Goal: Check status: Check status

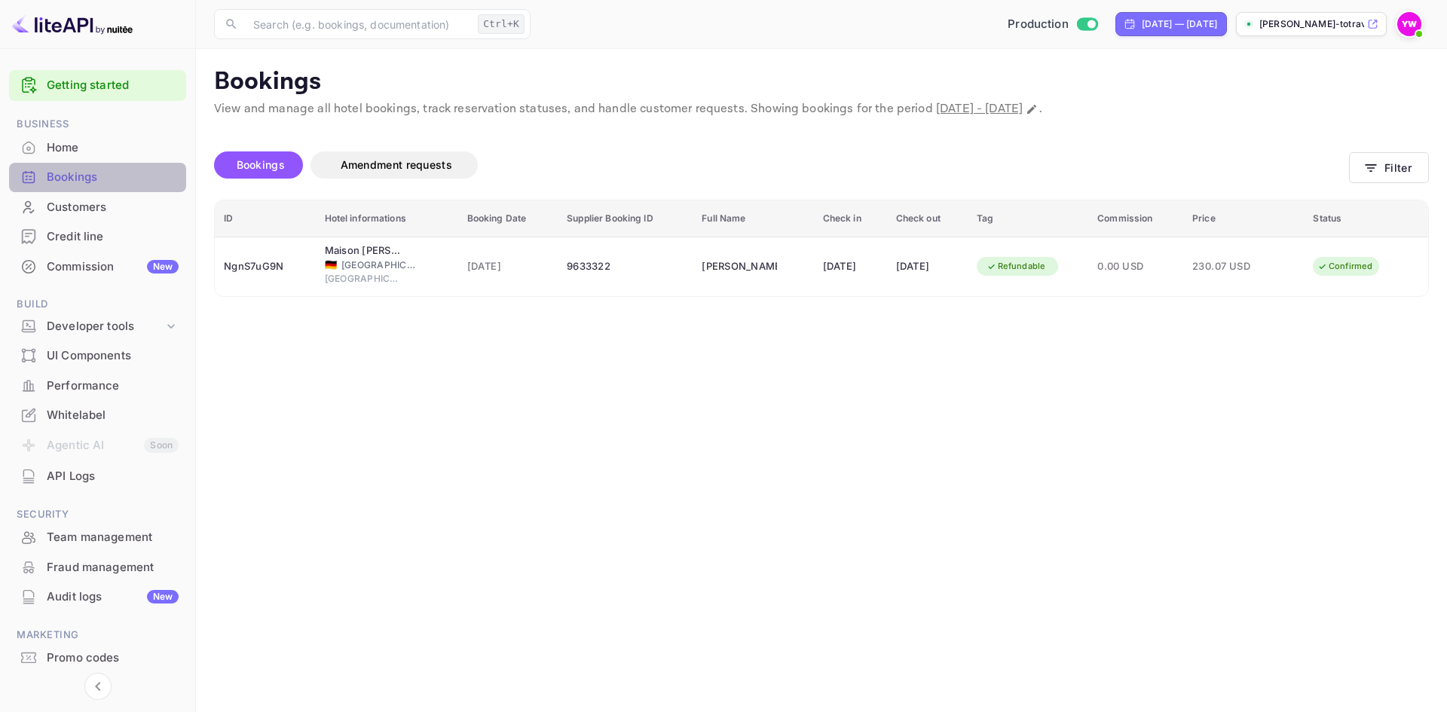
click at [103, 175] on div "Bookings" at bounding box center [113, 177] width 132 height 17
click at [1369, 163] on icon "button" at bounding box center [1370, 167] width 15 height 15
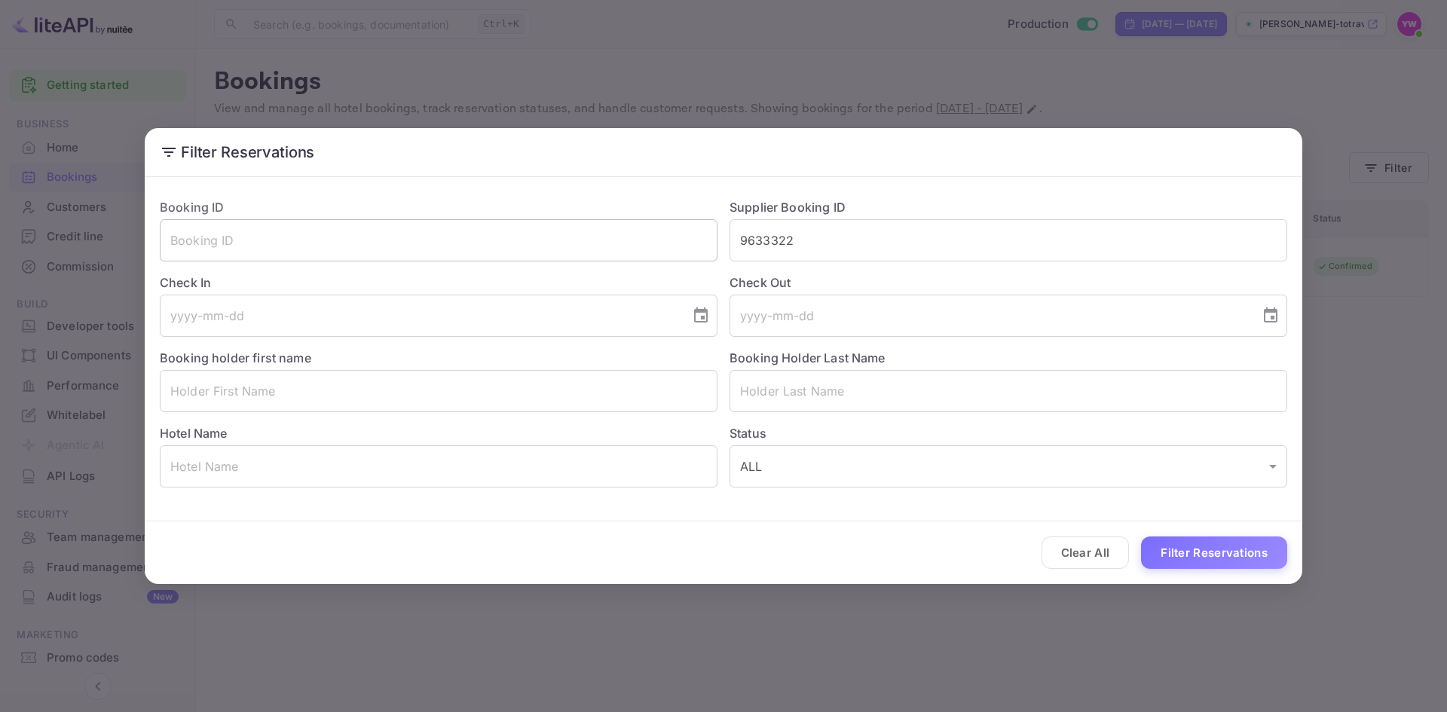
click at [371, 248] on input "text" at bounding box center [439, 240] width 558 height 42
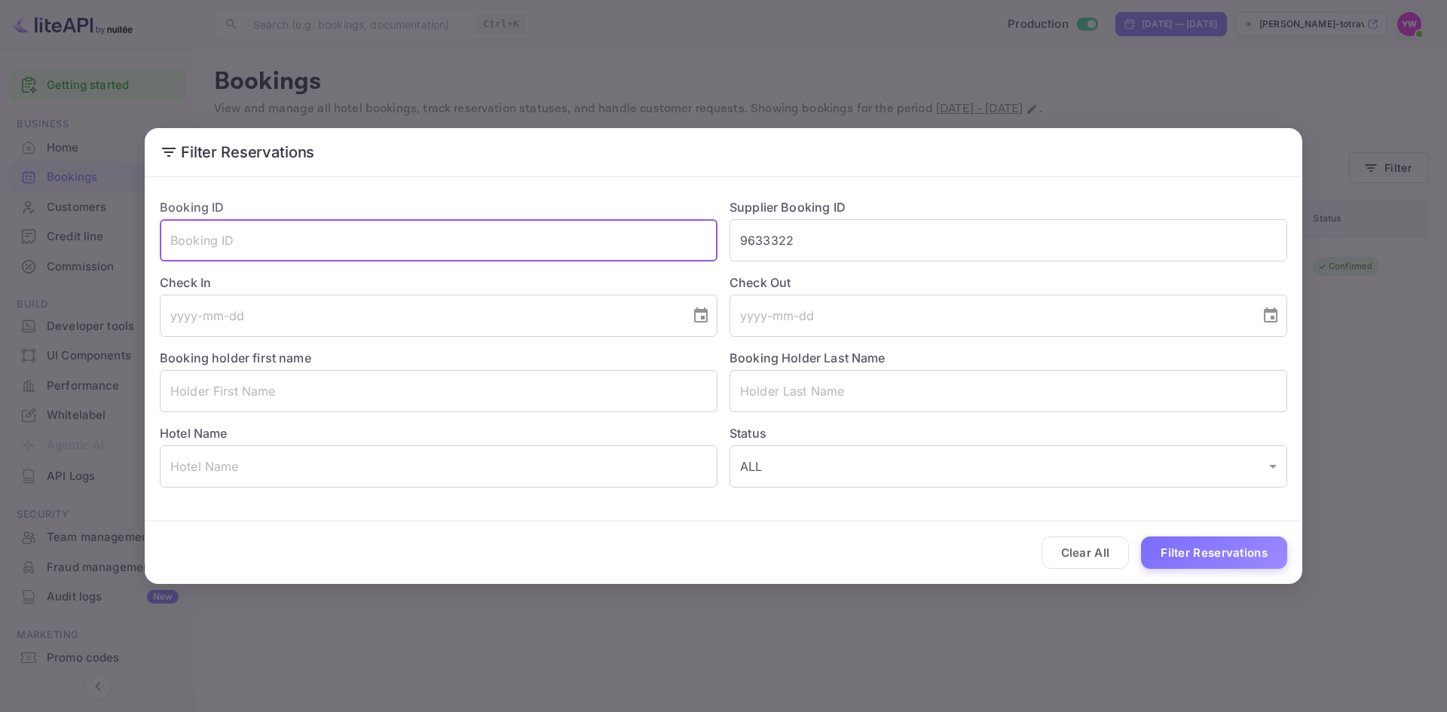
paste input "4lN8Ik91m"
type input "4lN8Ik91m"
click at [1200, 555] on button "Filter Reservations" at bounding box center [1214, 552] width 146 height 32
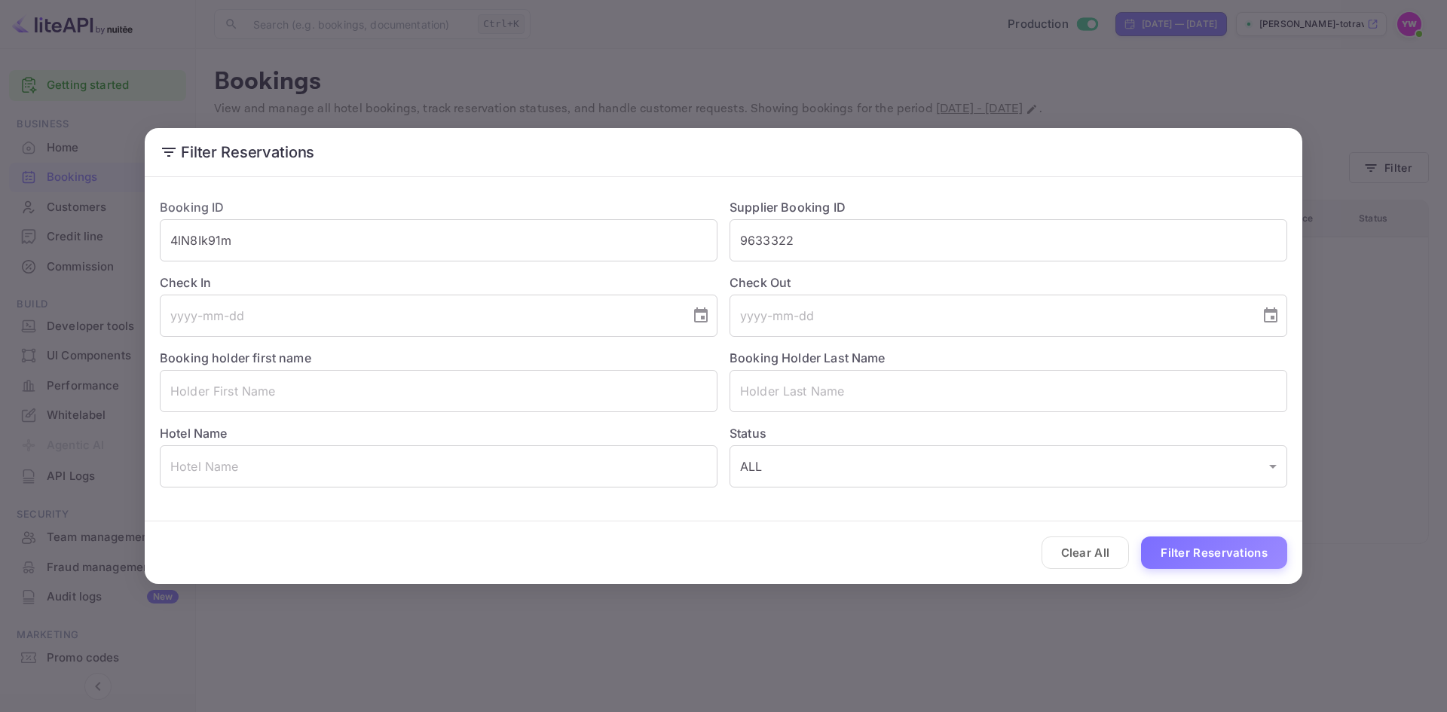
drag, startPoint x: 298, startPoint y: 252, endPoint x: 0, endPoint y: 245, distance: 298.4
click at [0, 244] on div "Filter Reservations Booking ID 4lN8Ik91m ​ Supplier Booking ID 9633322 ​ Check …" at bounding box center [723, 356] width 1447 height 712
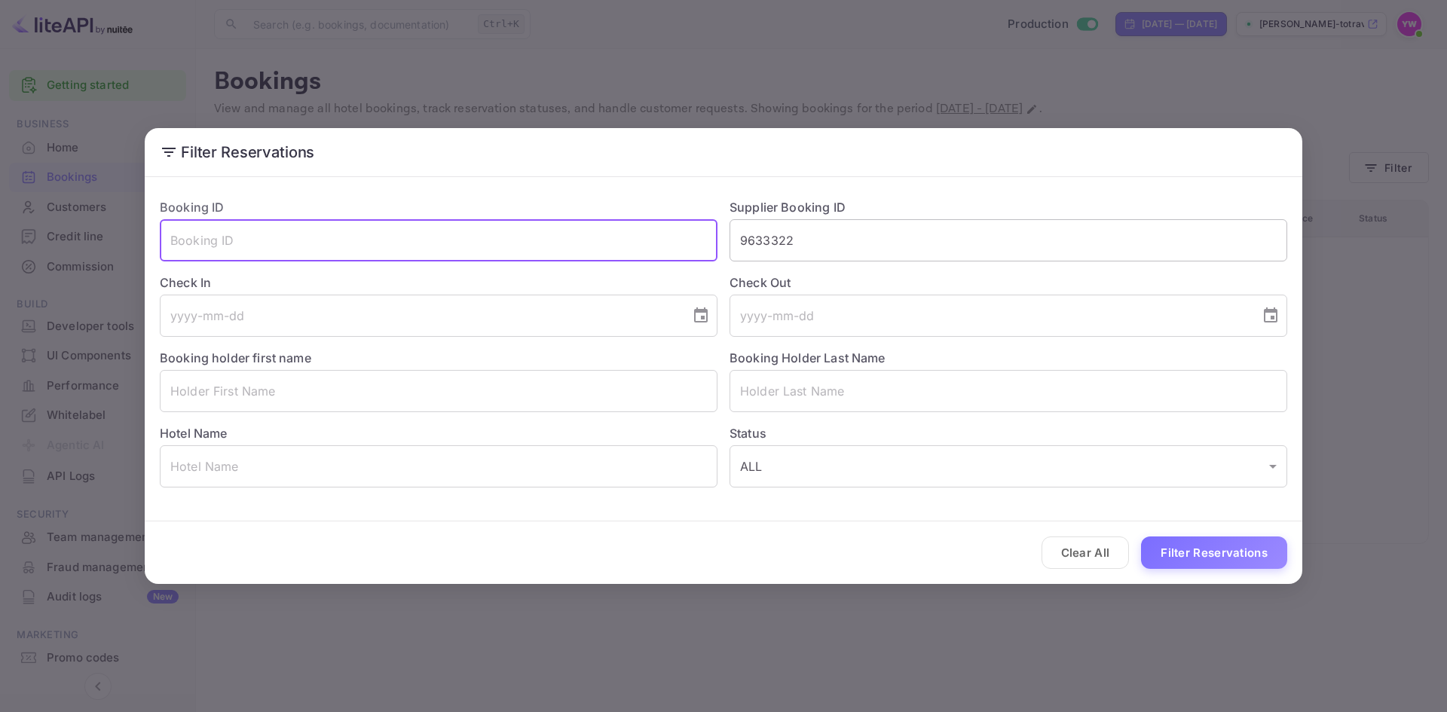
click at [798, 240] on input "9633322" at bounding box center [1008, 240] width 558 height 42
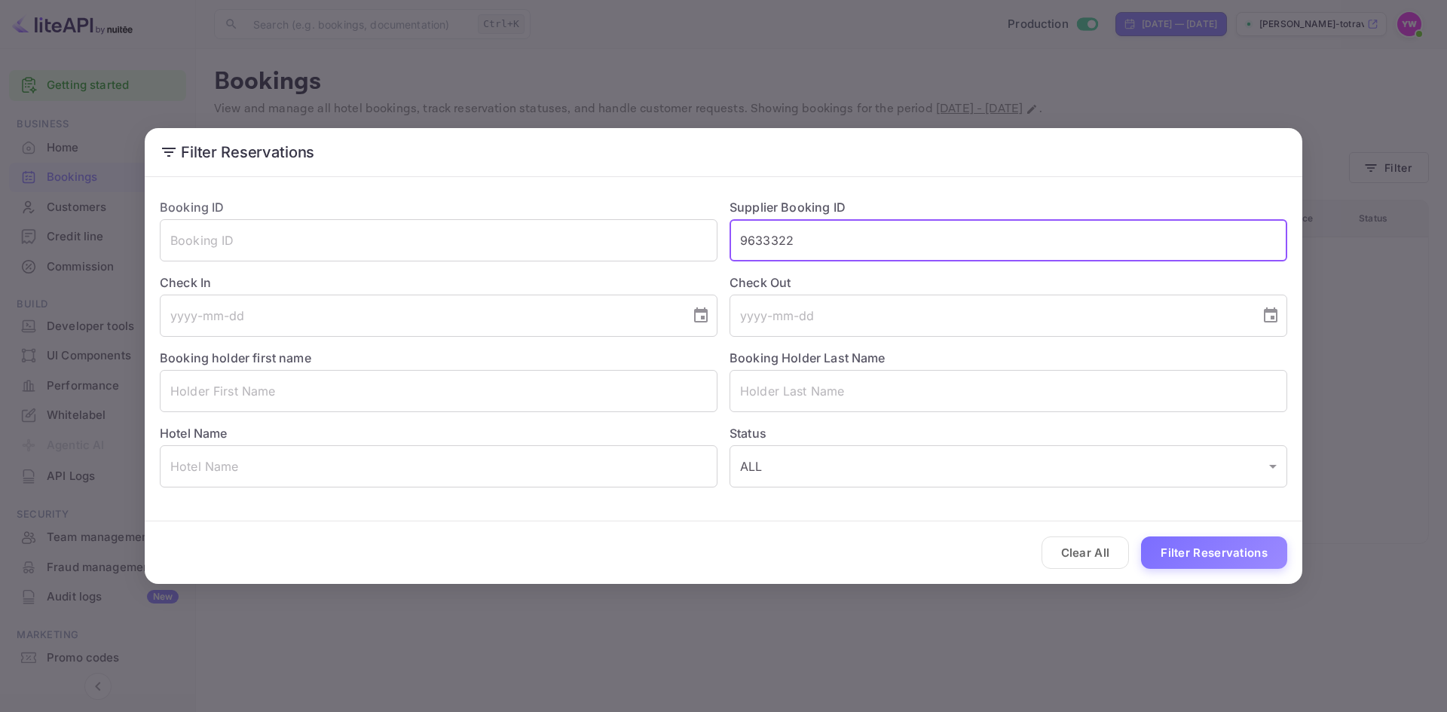
click at [798, 237] on input "9633322" at bounding box center [1008, 240] width 558 height 42
click at [527, 241] on input "text" at bounding box center [439, 240] width 558 height 42
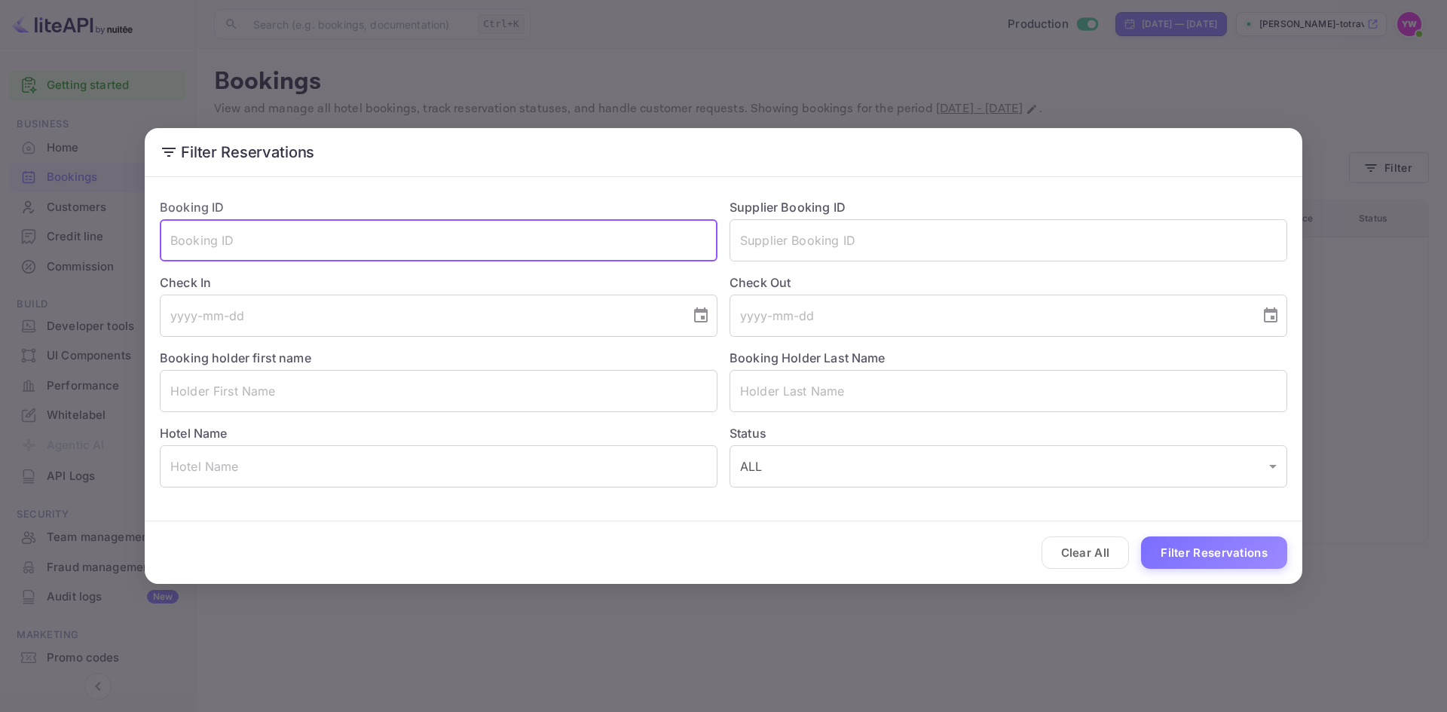
paste input "4lN8Ik91m"
type input "4lN8Ik91m"
click at [1203, 550] on button "Filter Reservations" at bounding box center [1214, 552] width 146 height 32
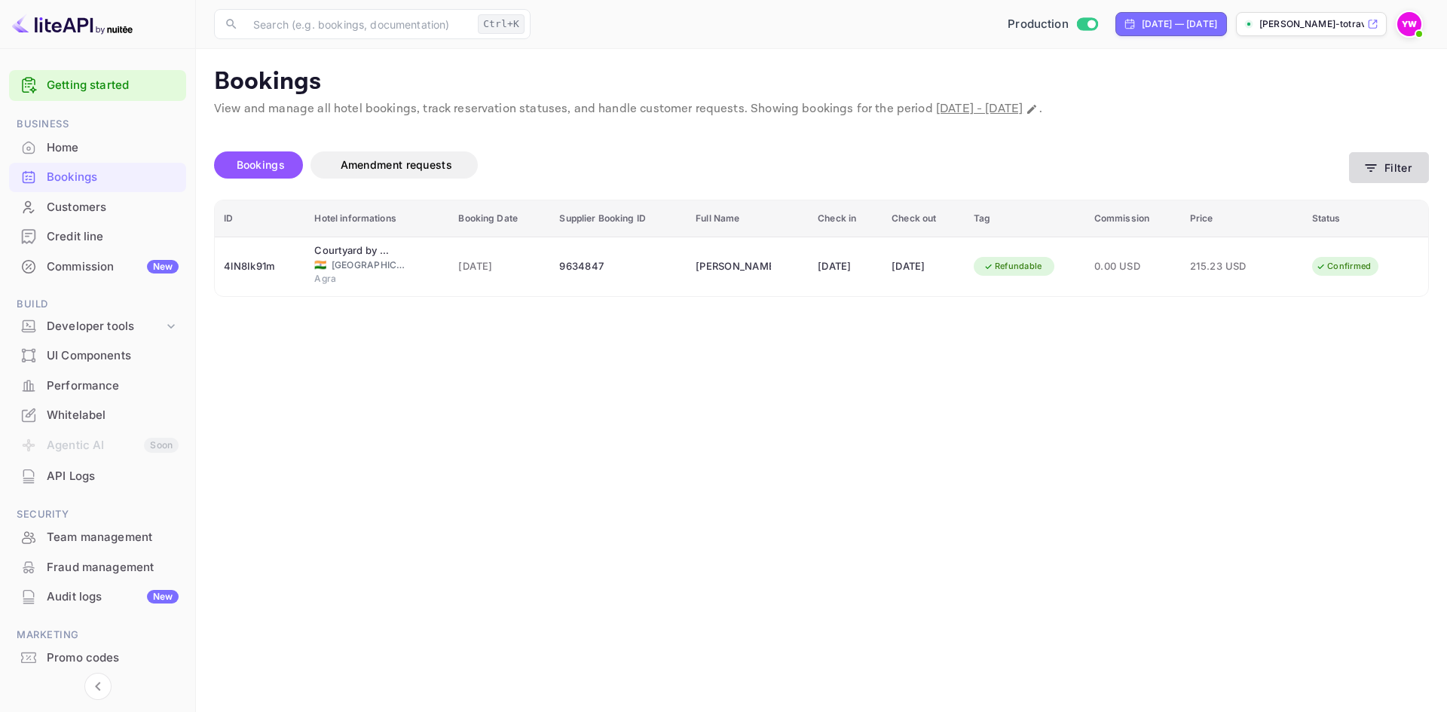
click at [1381, 175] on button "Filter" at bounding box center [1389, 167] width 80 height 31
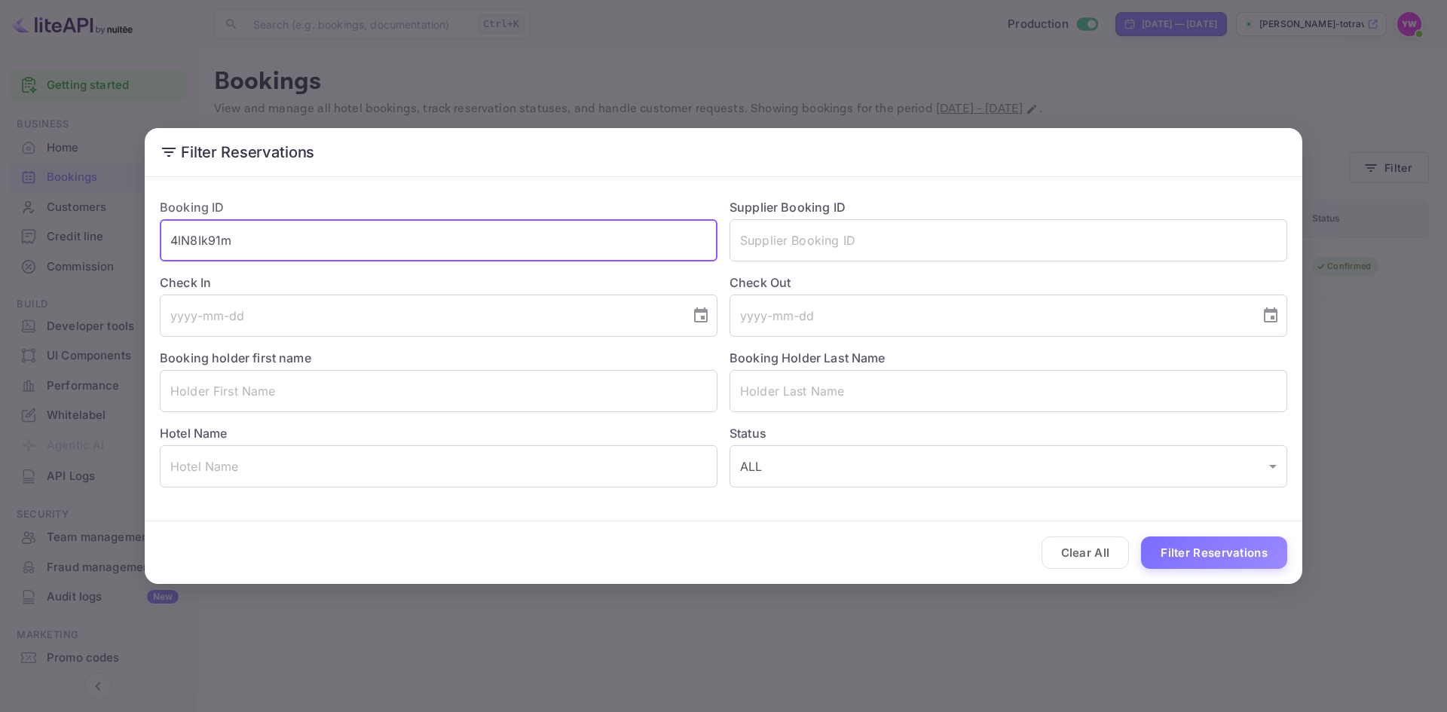
click at [370, 241] on input "4lN8Ik91m" at bounding box center [439, 240] width 558 height 42
paste input "qL0HctXak"
type input "qL0HctXak"
click at [1215, 552] on button "Filter Reservations" at bounding box center [1214, 552] width 146 height 32
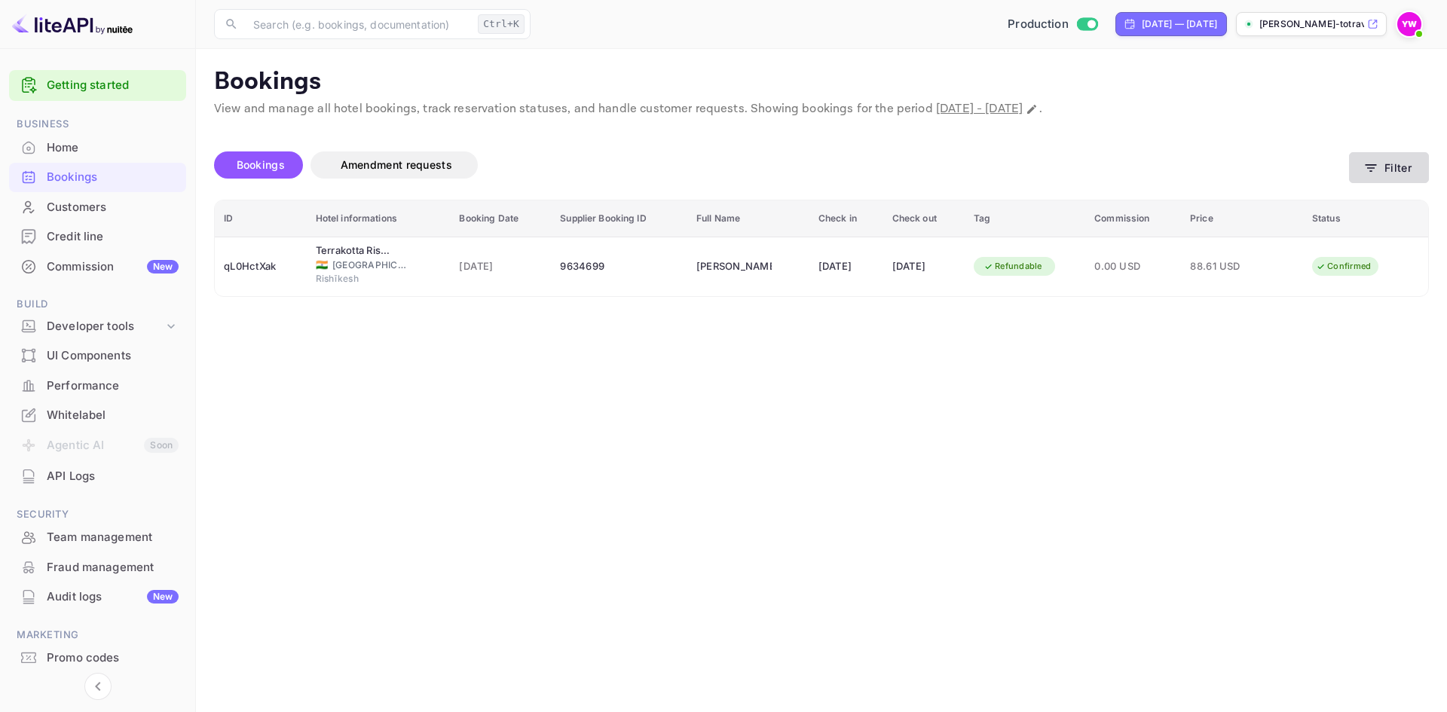
click at [1373, 160] on icon "button" at bounding box center [1370, 167] width 15 height 15
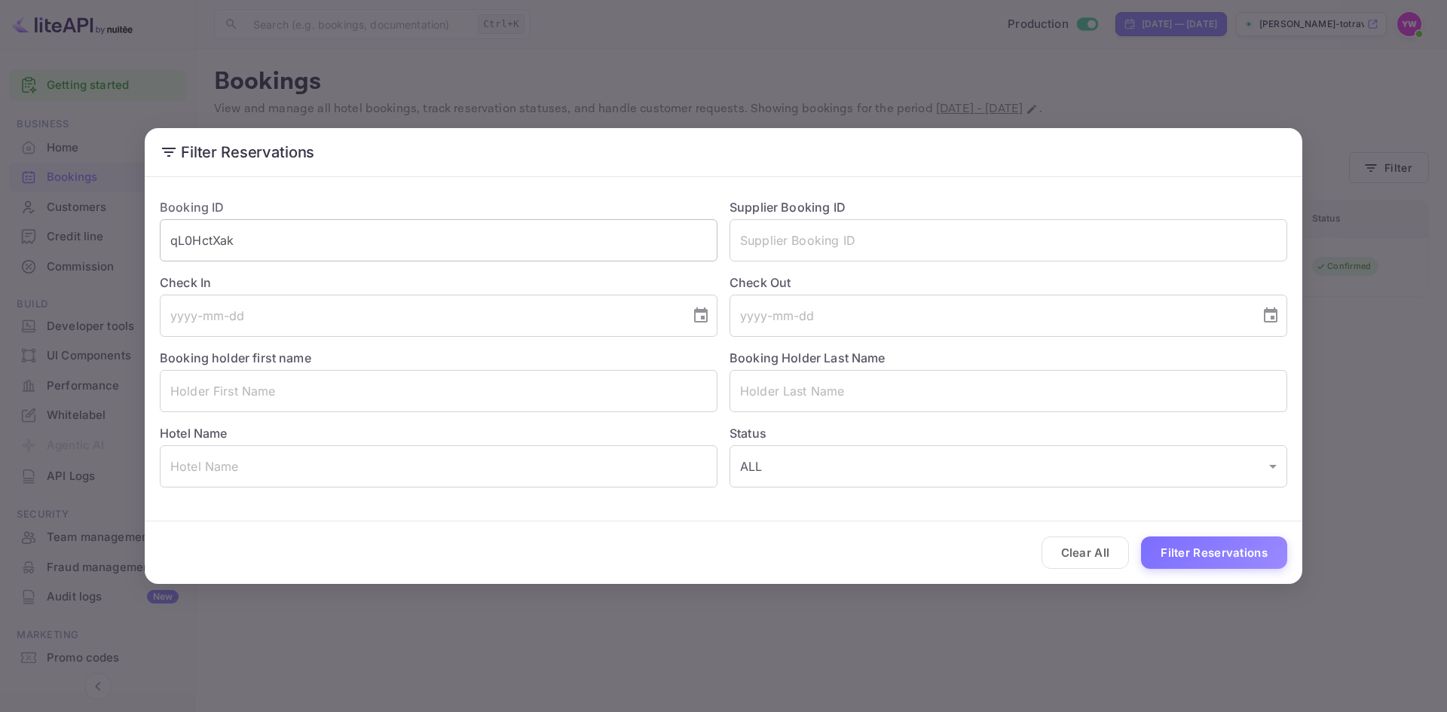
click at [380, 231] on input "qL0HctXak" at bounding box center [439, 240] width 558 height 42
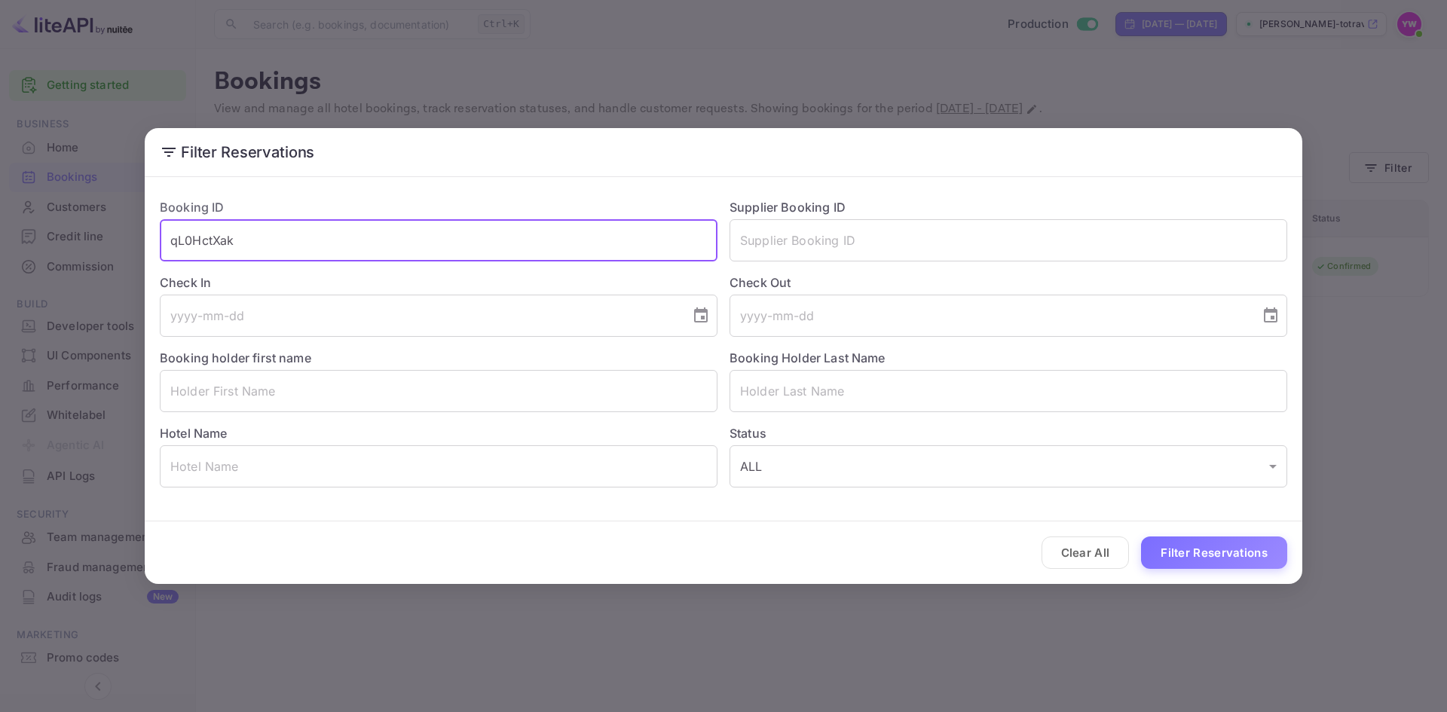
click at [380, 231] on input "qL0HctXak" at bounding box center [439, 240] width 558 height 42
paste input "Muvru8aot"
type input "Muvru8aot"
click at [1141, 536] on button "Filter Reservations" at bounding box center [1214, 552] width 146 height 32
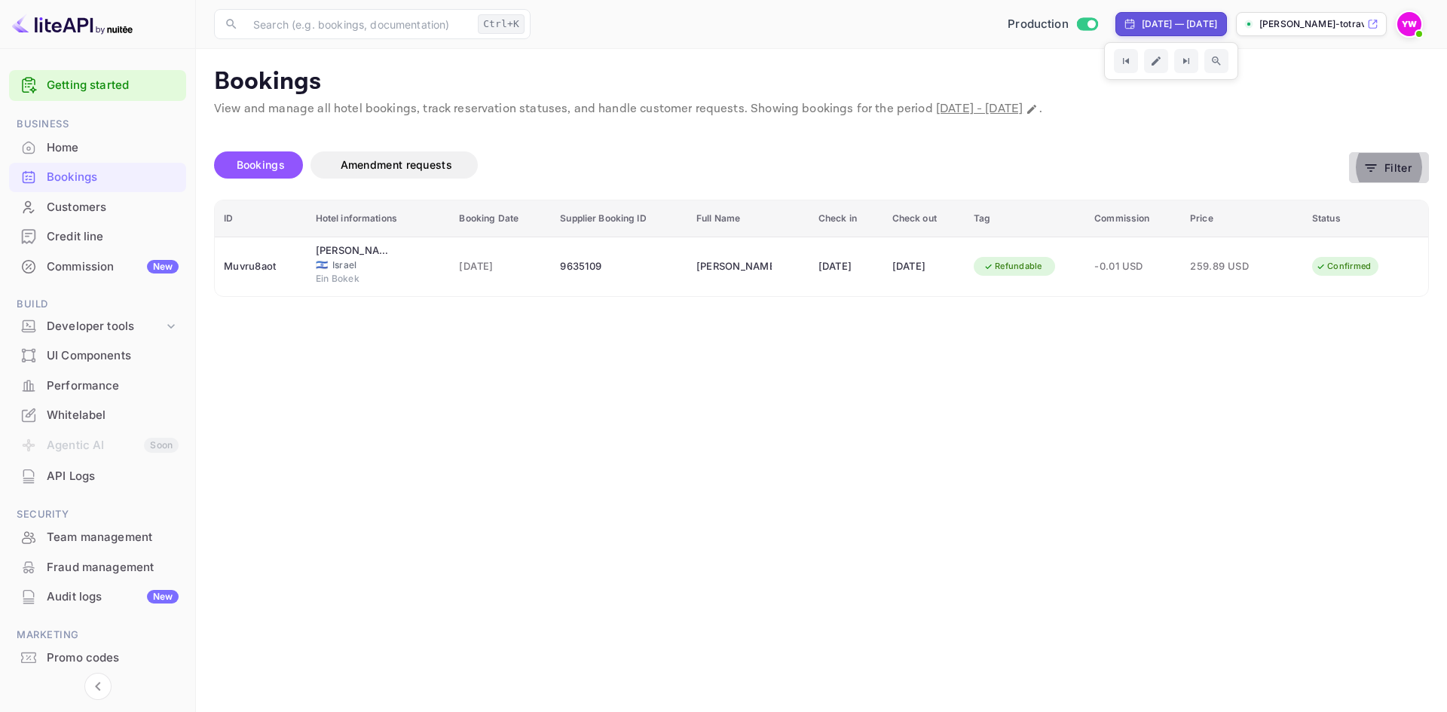
click at [1392, 167] on button "Filter" at bounding box center [1389, 167] width 80 height 31
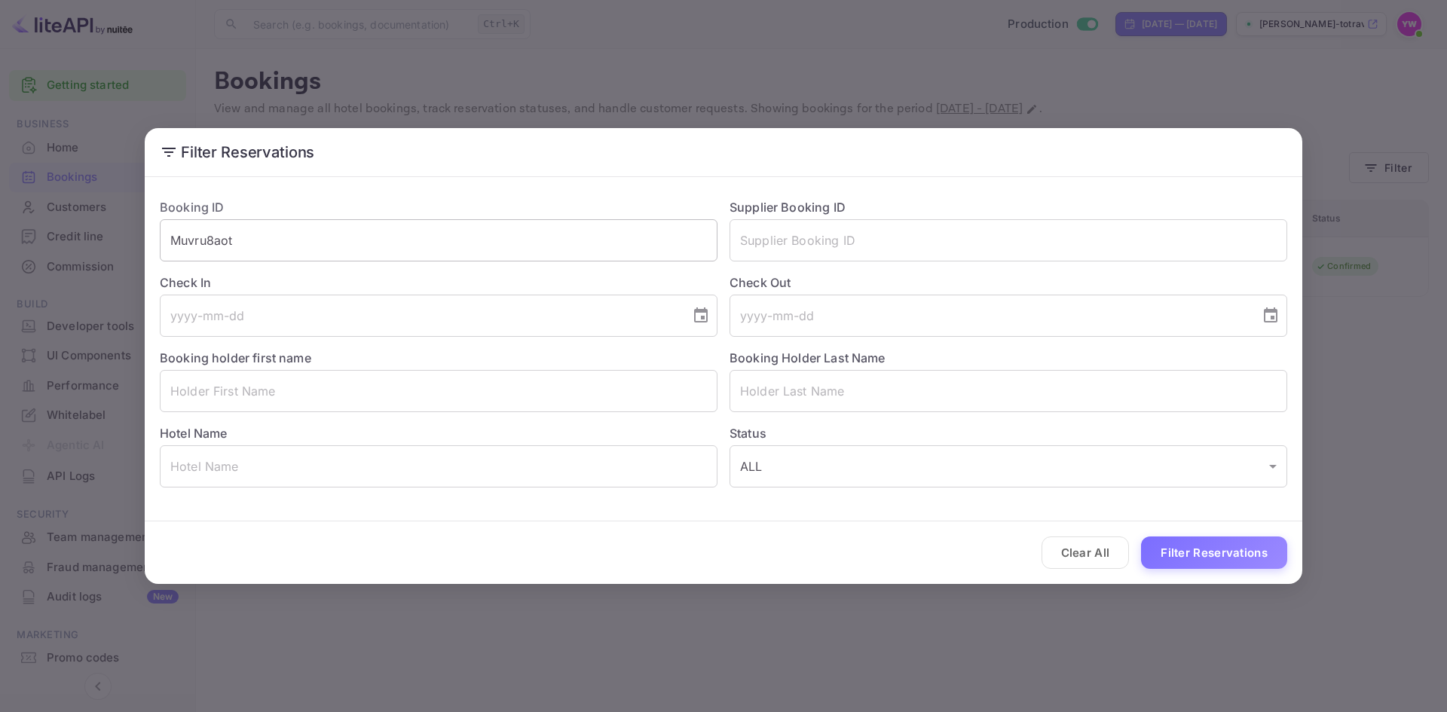
click at [495, 243] on input "Muvru8aot" at bounding box center [439, 240] width 558 height 42
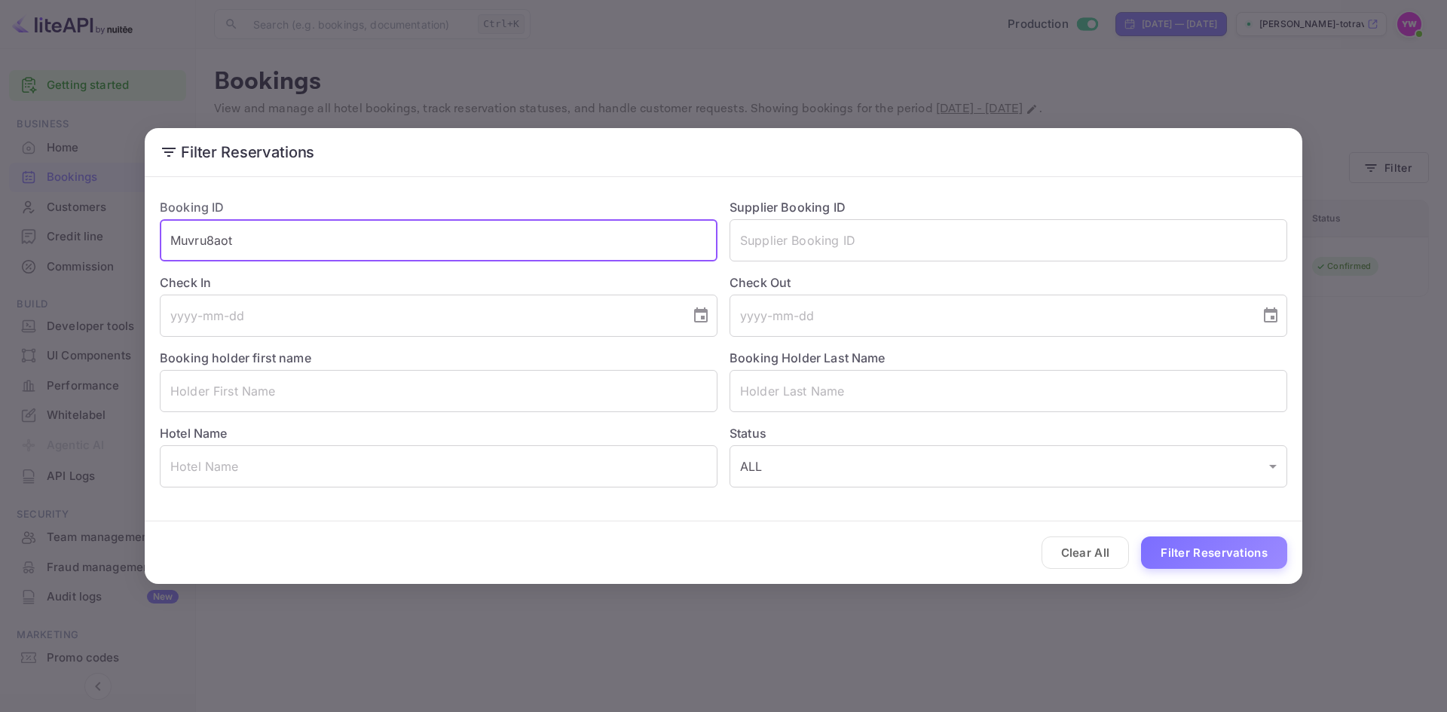
click at [495, 243] on input "Muvru8aot" at bounding box center [439, 240] width 558 height 42
click at [496, 243] on input "Muvru8aot" at bounding box center [439, 240] width 558 height 42
paste input "5xql1ck1Q"
type input "5xql1ck1Q"
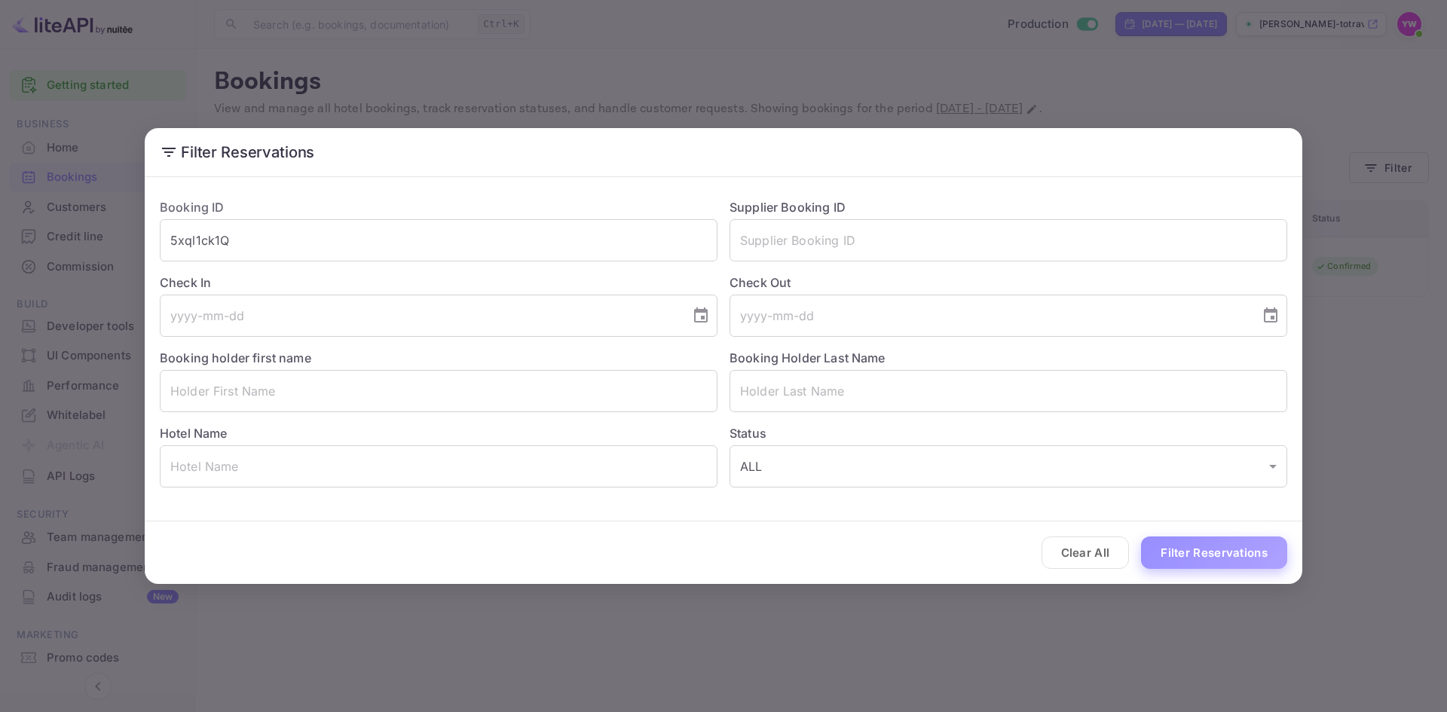
click at [1208, 558] on button "Filter Reservations" at bounding box center [1214, 552] width 146 height 32
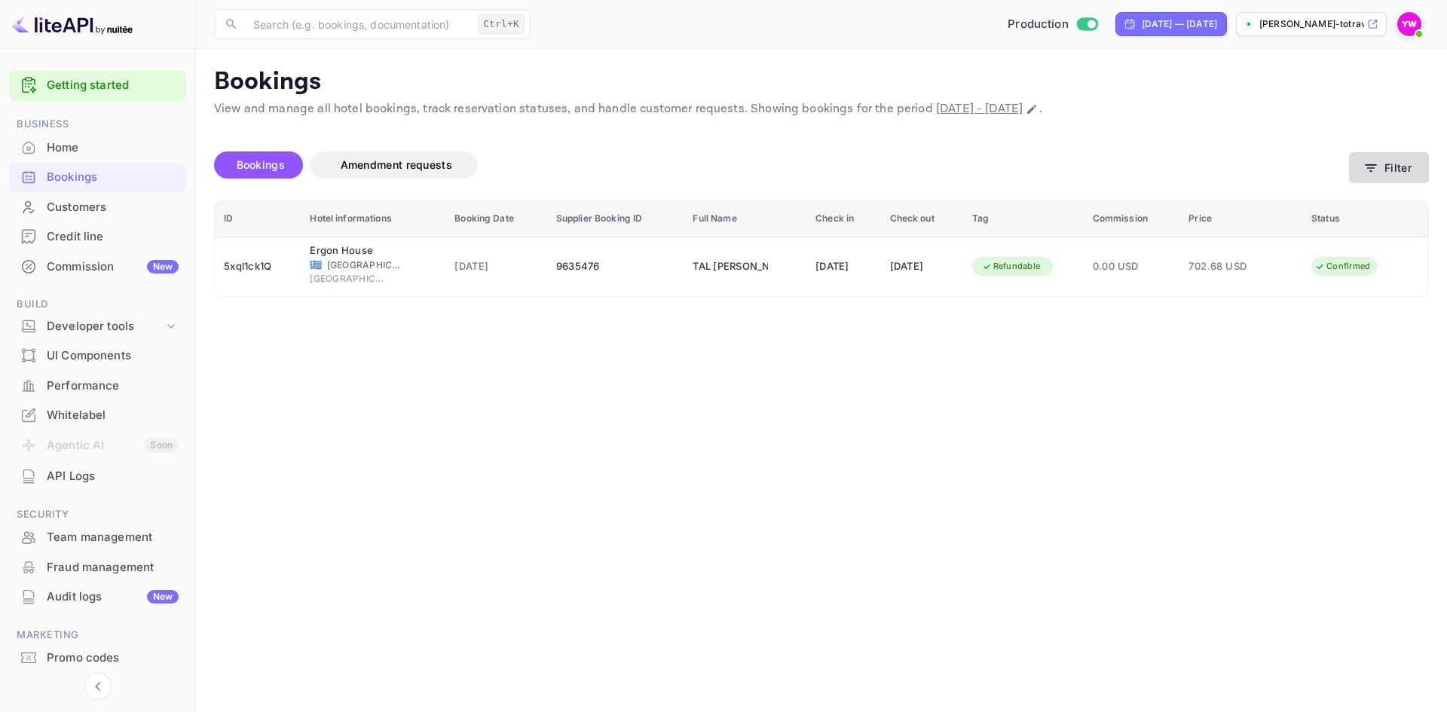
click at [1383, 163] on button "Filter" at bounding box center [1389, 167] width 80 height 31
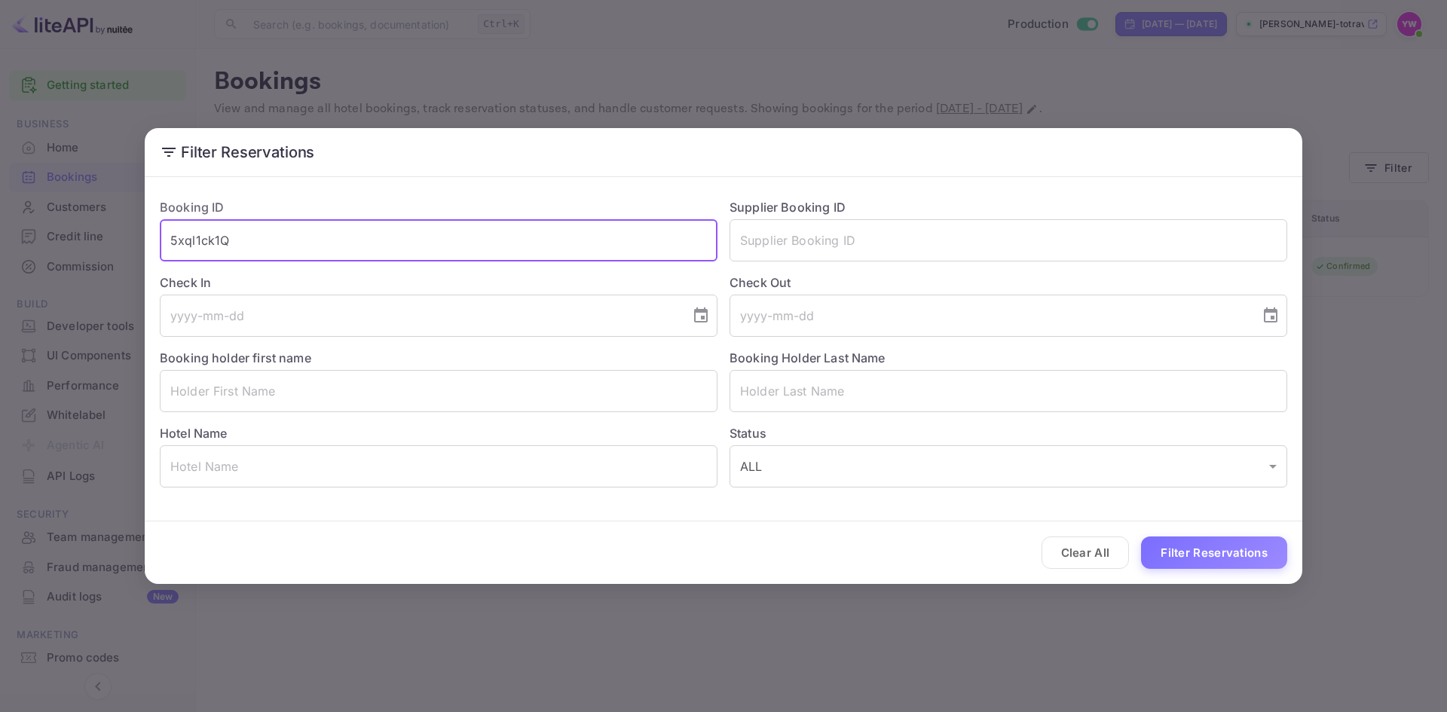
click at [317, 228] on input "5xql1ck1Q" at bounding box center [439, 240] width 558 height 42
paste input "Uk2BvIEOU"
type input "Uk2BvIEOU"
click at [1141, 536] on button "Filter Reservations" at bounding box center [1214, 552] width 146 height 32
